Goal: Task Accomplishment & Management: Use online tool/utility

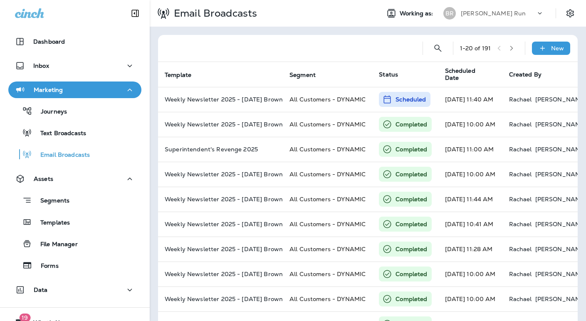
click at [495, 10] on div "[PERSON_NAME] Run" at bounding box center [498, 13] width 75 height 12
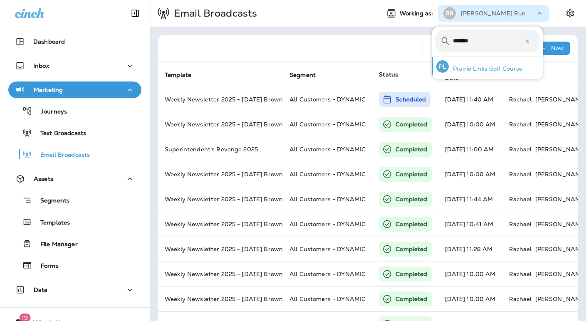
type input "*******"
click at [501, 71] on p "Prairie Links Golf Course" at bounding box center [486, 68] width 74 height 7
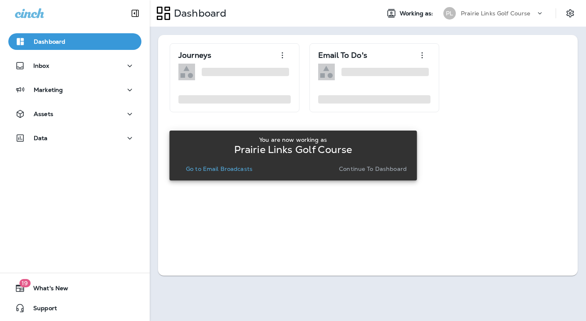
click at [378, 168] on p "Continue to Dashboard" at bounding box center [373, 169] width 68 height 7
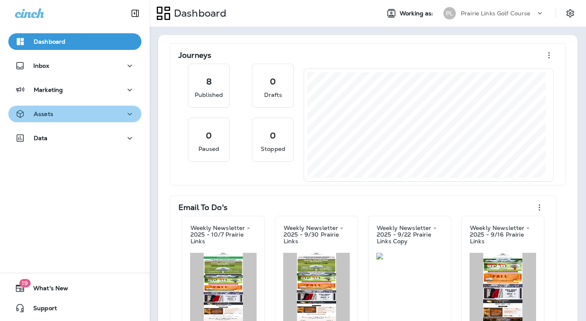
click at [79, 116] on div "Assets" at bounding box center [75, 114] width 120 height 10
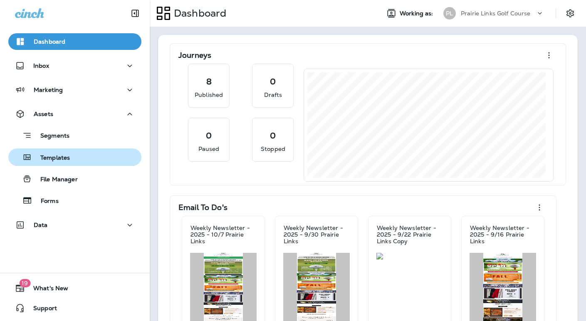
click at [74, 157] on div "Templates" at bounding box center [75, 157] width 126 height 12
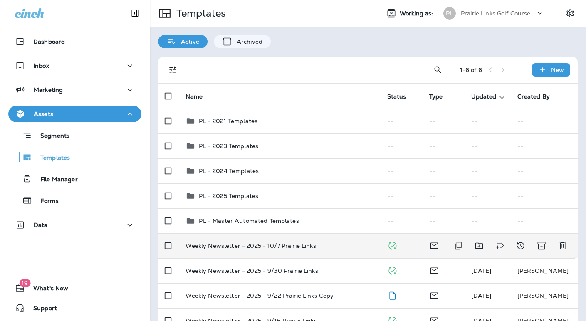
click at [308, 246] on p "Weekly Newsletter - 2025 - 10/7 Prairie Links" at bounding box center [251, 245] width 130 height 7
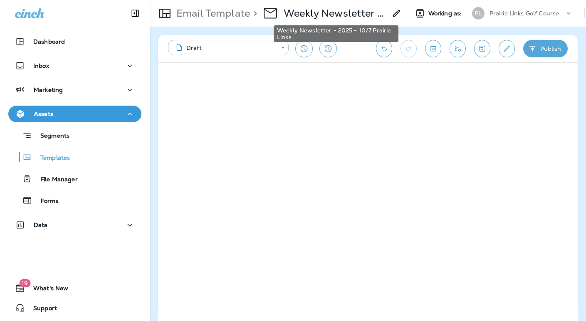
click at [369, 11] on p "Weekly Newsletter - 2025 - 10/7 Prairie Links" at bounding box center [335, 13] width 103 height 12
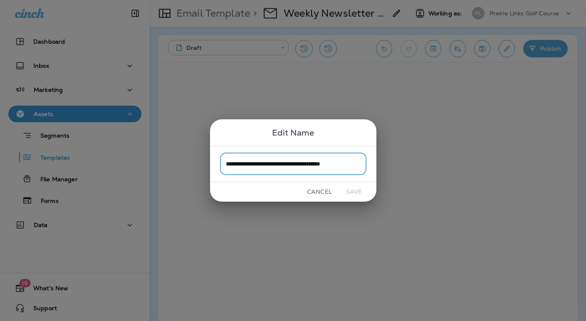
click at [47, 160] on div "**********" at bounding box center [293, 160] width 586 height 321
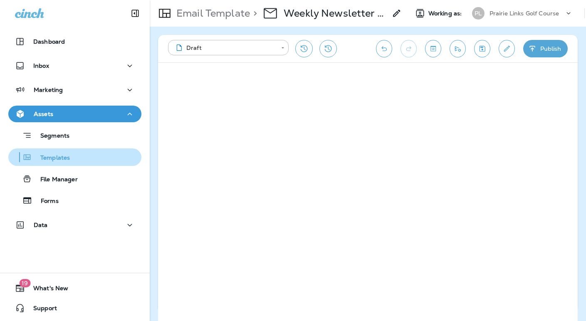
click at [50, 157] on p "Templates" at bounding box center [51, 158] width 38 height 8
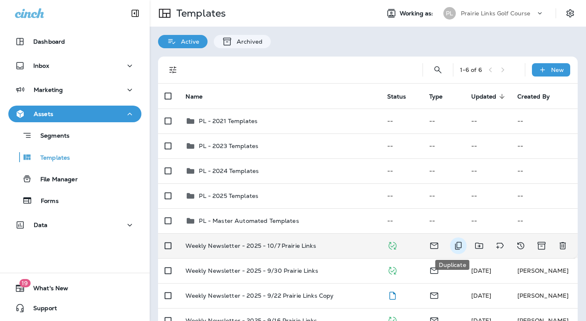
click at [453, 245] on icon "Duplicate" at bounding box center [458, 246] width 10 height 10
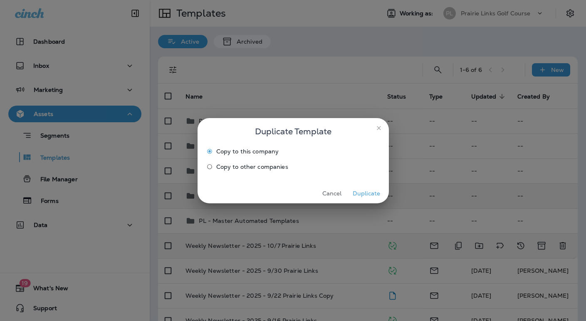
click at [359, 191] on button "Duplicate" at bounding box center [366, 193] width 31 height 13
